Goal: Obtain resource: Obtain resource

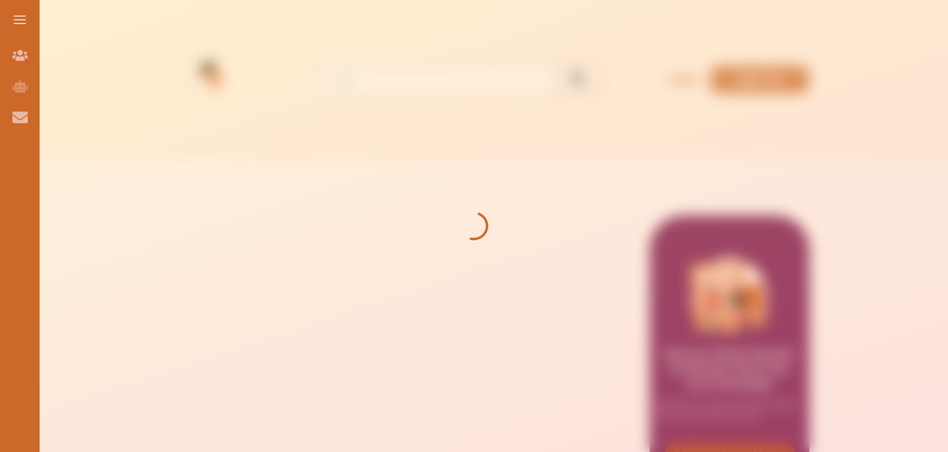
click at [189, 128] on div at bounding box center [474, 226] width 948 height 452
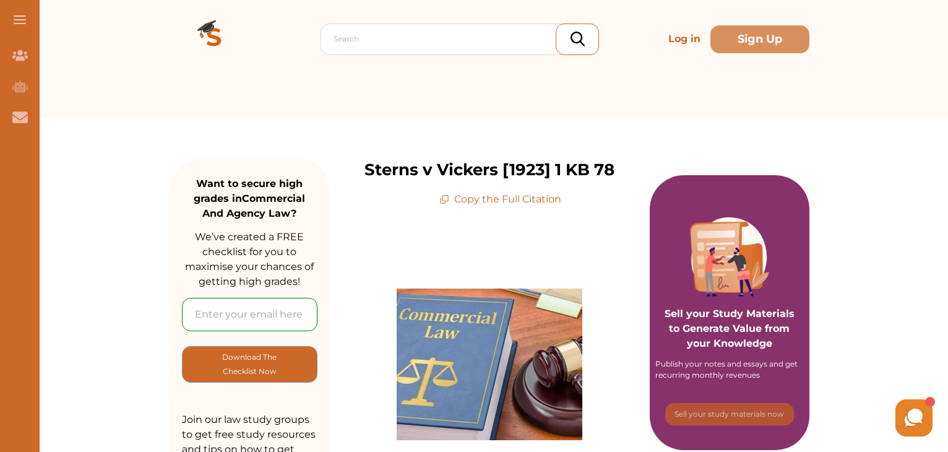
scroll to position [62, 0]
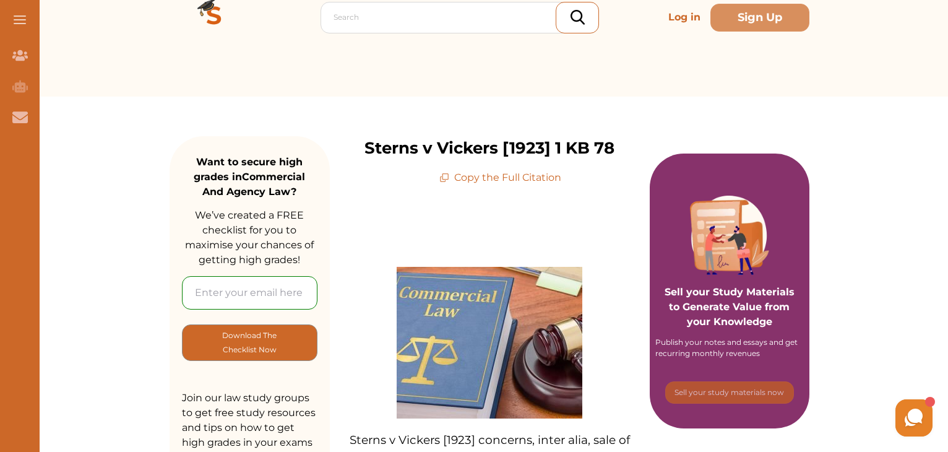
click at [520, 174] on p "Copy the Full Citation" at bounding box center [500, 177] width 122 height 15
click at [490, 176] on p "Copy the Full Citation" at bounding box center [500, 177] width 122 height 15
click at [475, 20] on div at bounding box center [463, 17] width 259 height 17
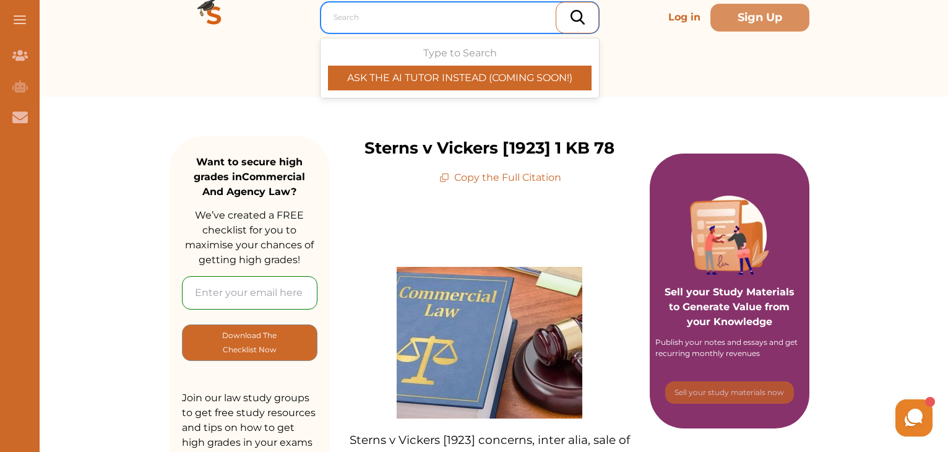
paste input "Sterns v Vickers [1923] 1 KB 78"
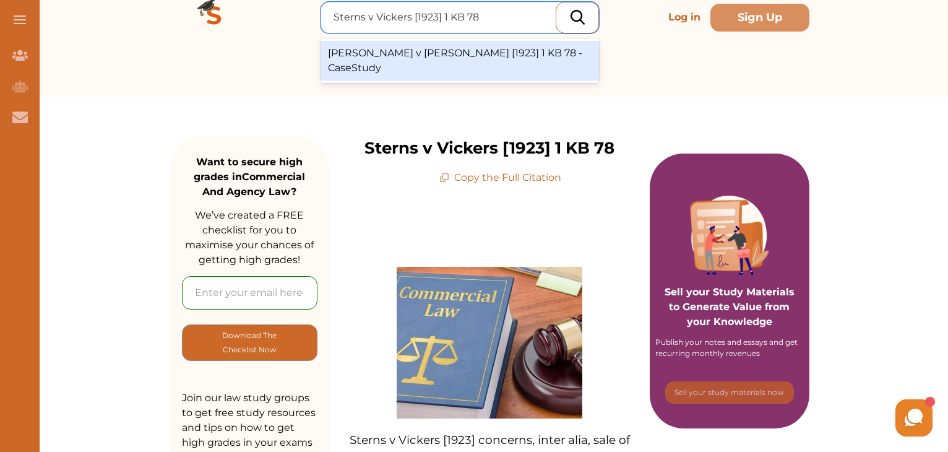
type input "Sterns v Vickers [1923] 1 KB 78"
click at [480, 174] on p "Copy the Full Citation" at bounding box center [500, 177] width 122 height 15
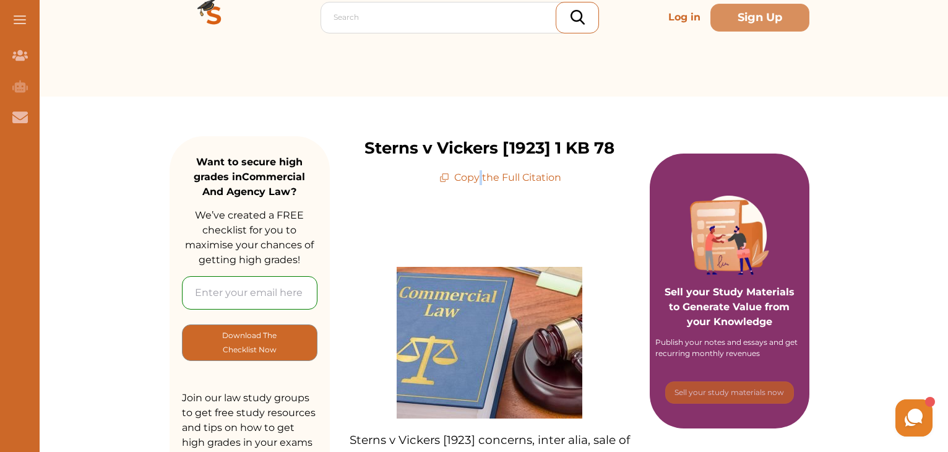
click at [480, 174] on p "Copy the Full Citation" at bounding box center [500, 177] width 122 height 15
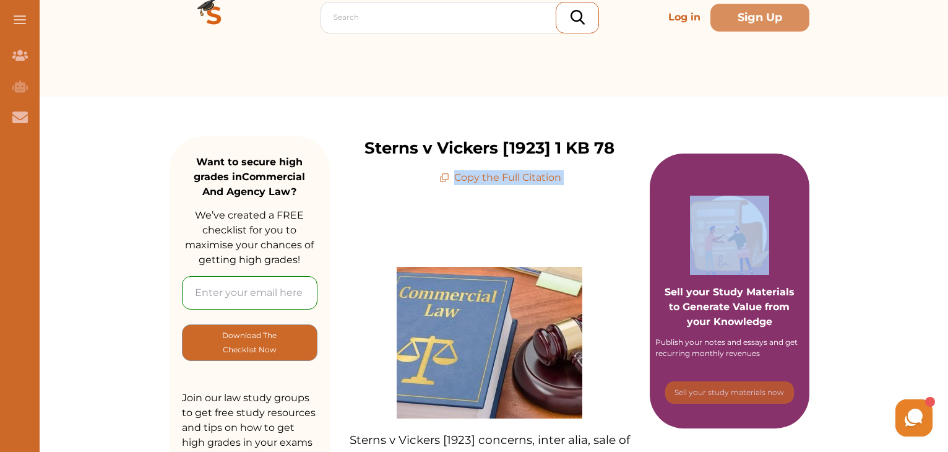
click at [480, 174] on p "Copy the Full Citation" at bounding box center [500, 177] width 122 height 15
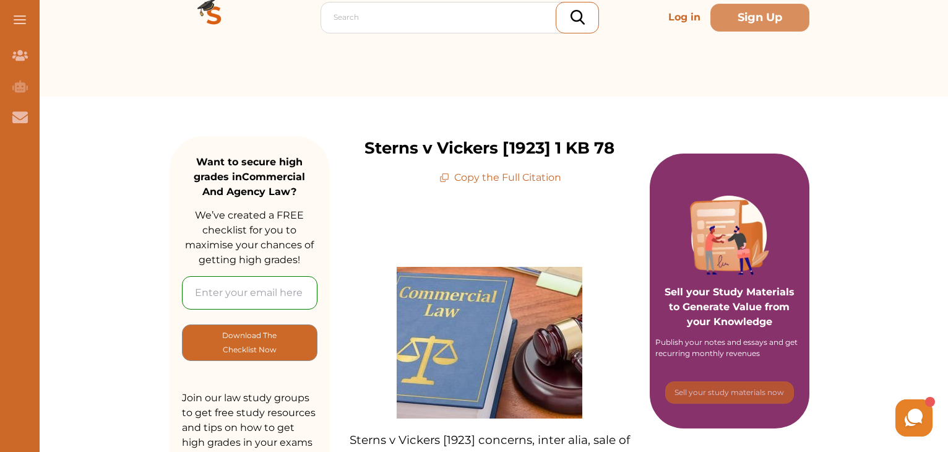
click at [448, 174] on icon at bounding box center [445, 176] width 6 height 6
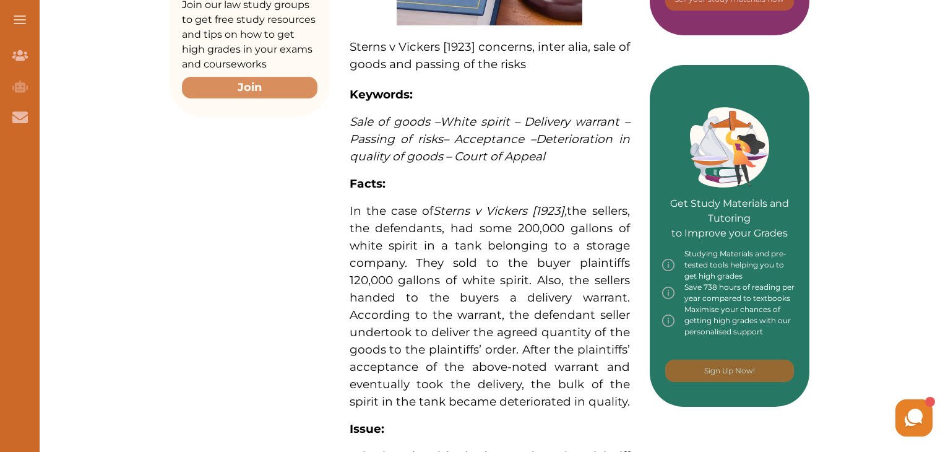
scroll to position [619, 0]
